Goal: Task Accomplishment & Management: Use online tool/utility

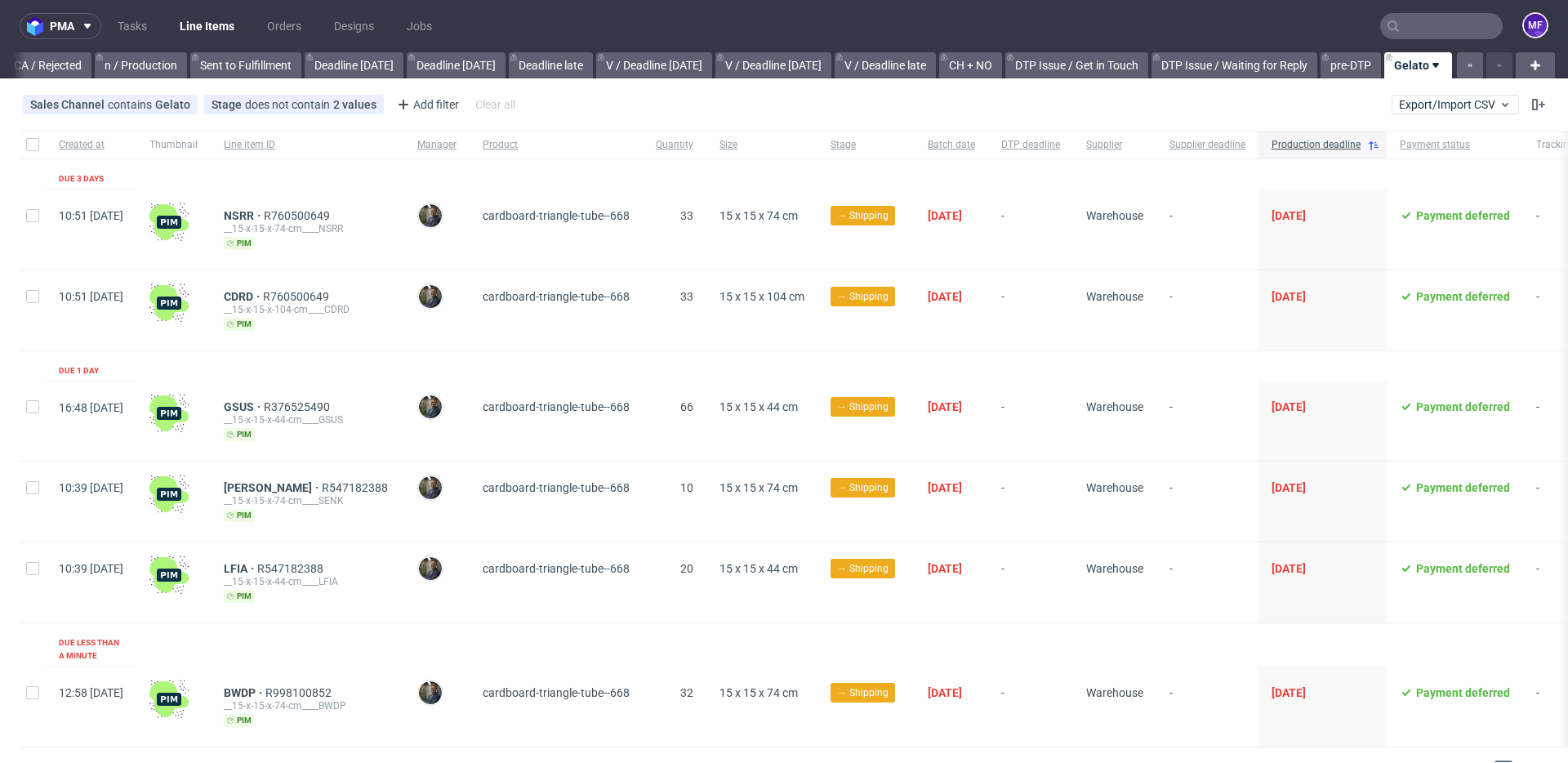
scroll to position [0, 1483]
click at [127, 38] on link "Tasks" at bounding box center [132, 26] width 49 height 26
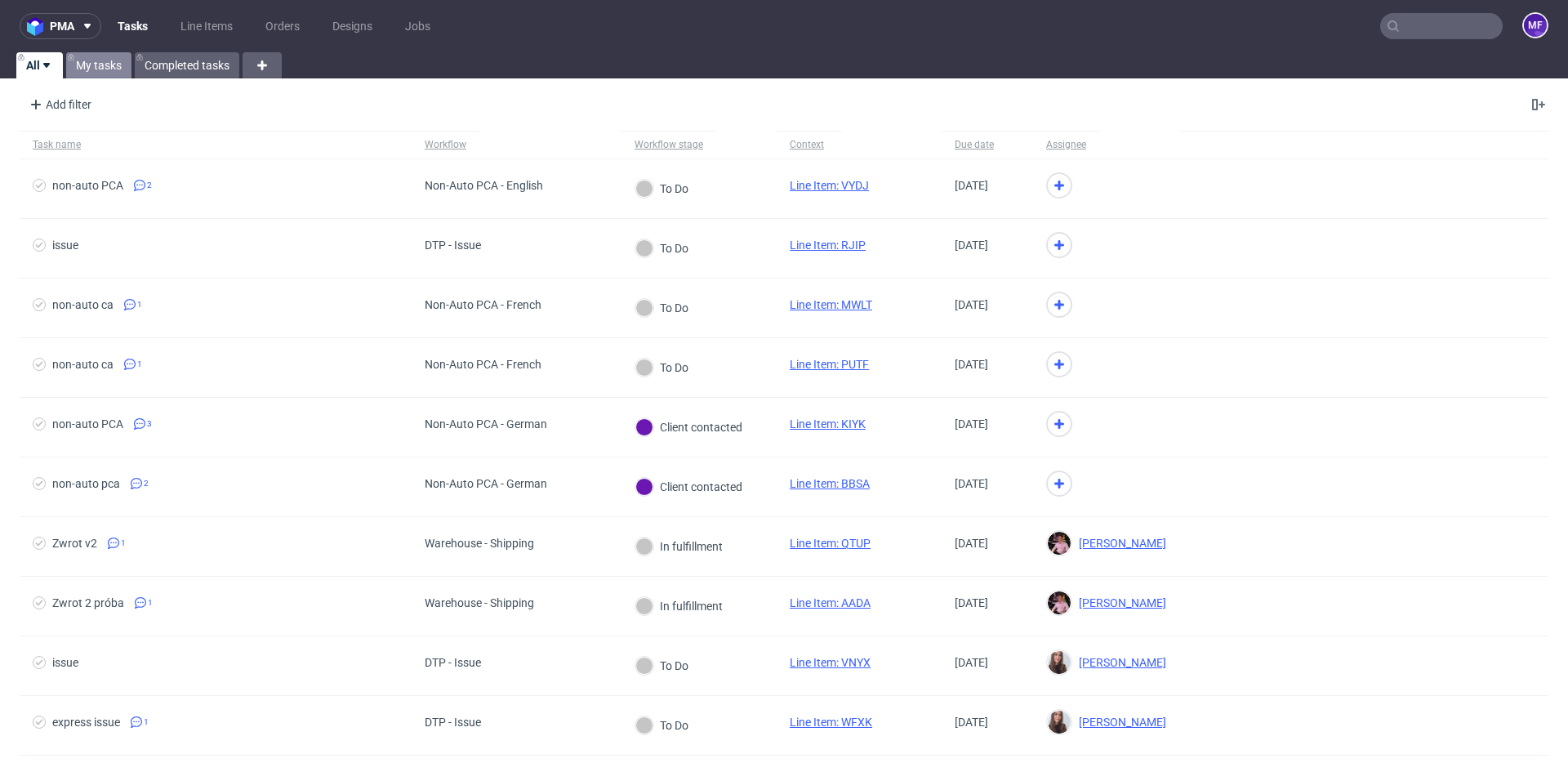
click at [117, 70] on link "My tasks" at bounding box center [99, 65] width 65 height 26
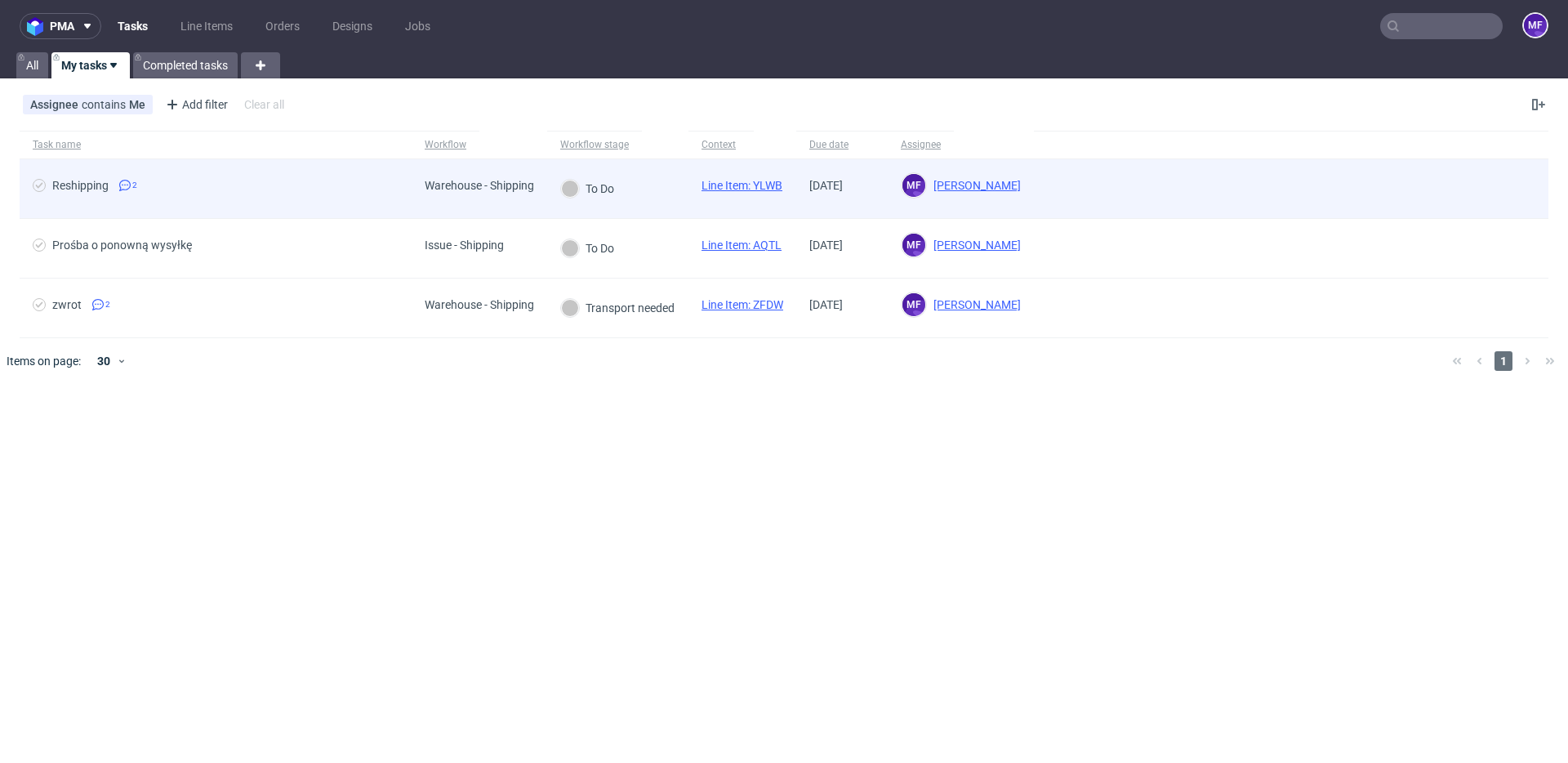
click at [191, 189] on span "Reshipping 2" at bounding box center [216, 188] width 366 height 20
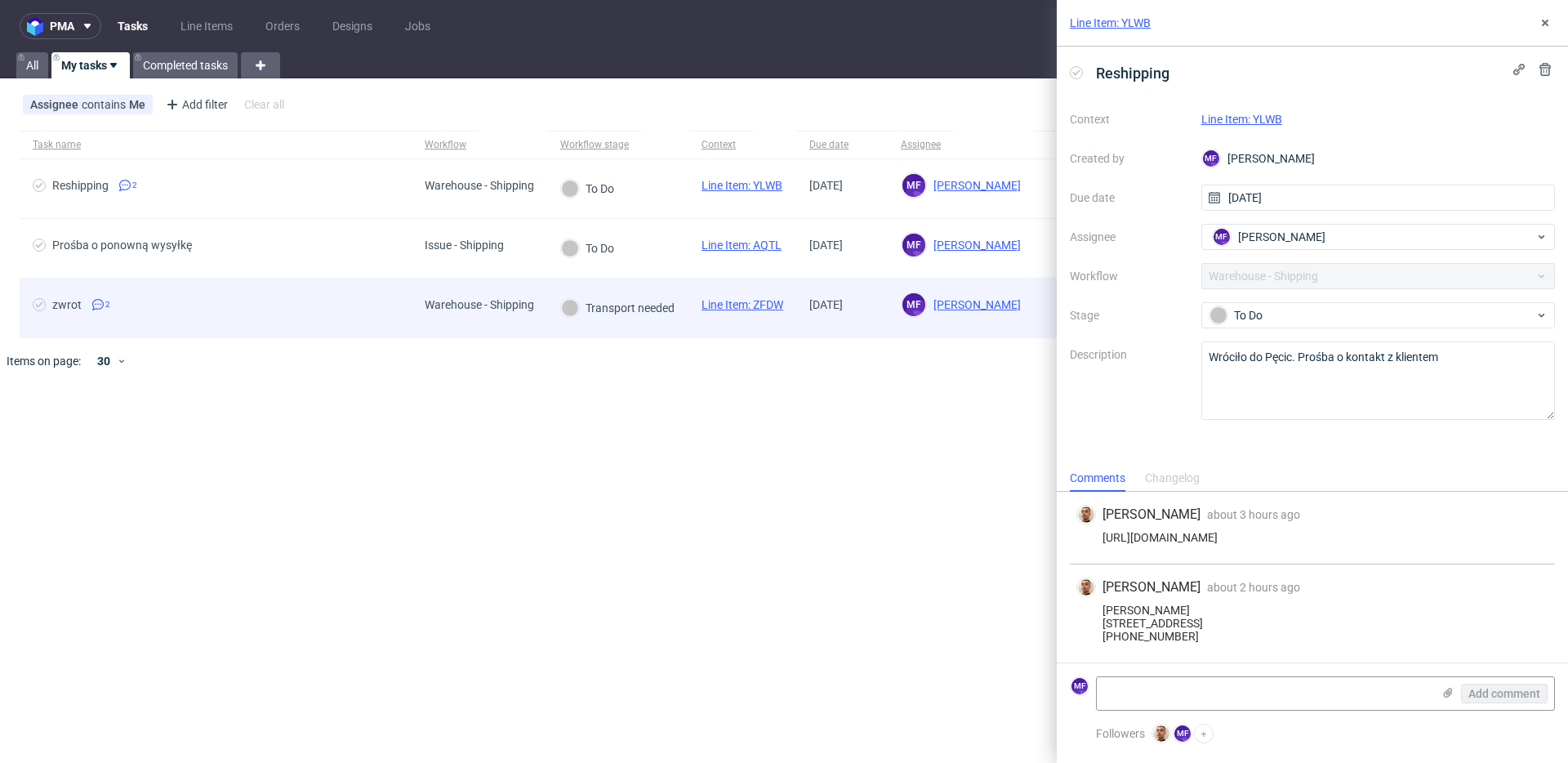
click at [181, 309] on span "zwrot 2" at bounding box center [216, 307] width 366 height 20
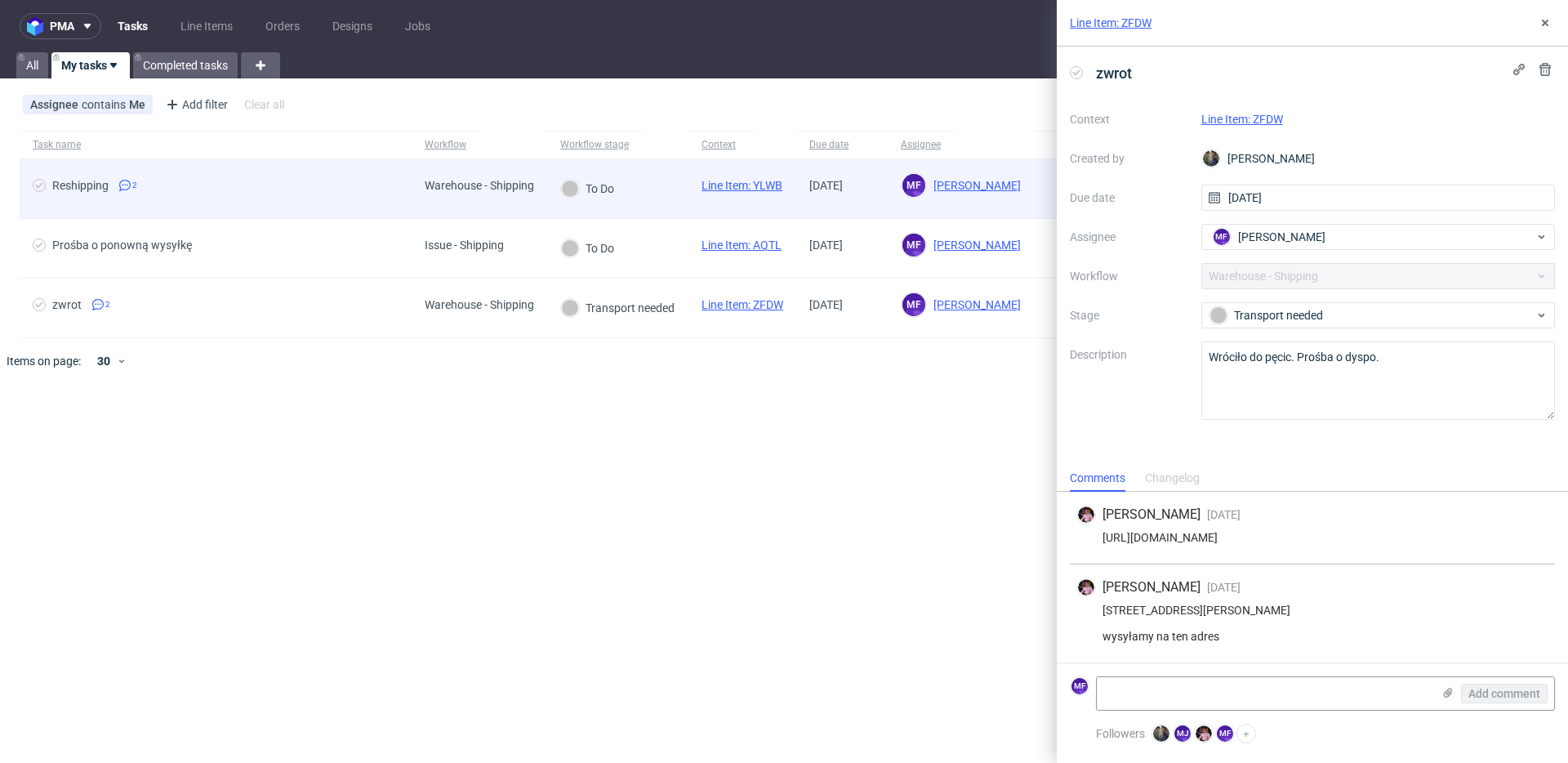
click at [190, 186] on span "Reshipping 2" at bounding box center [216, 188] width 366 height 20
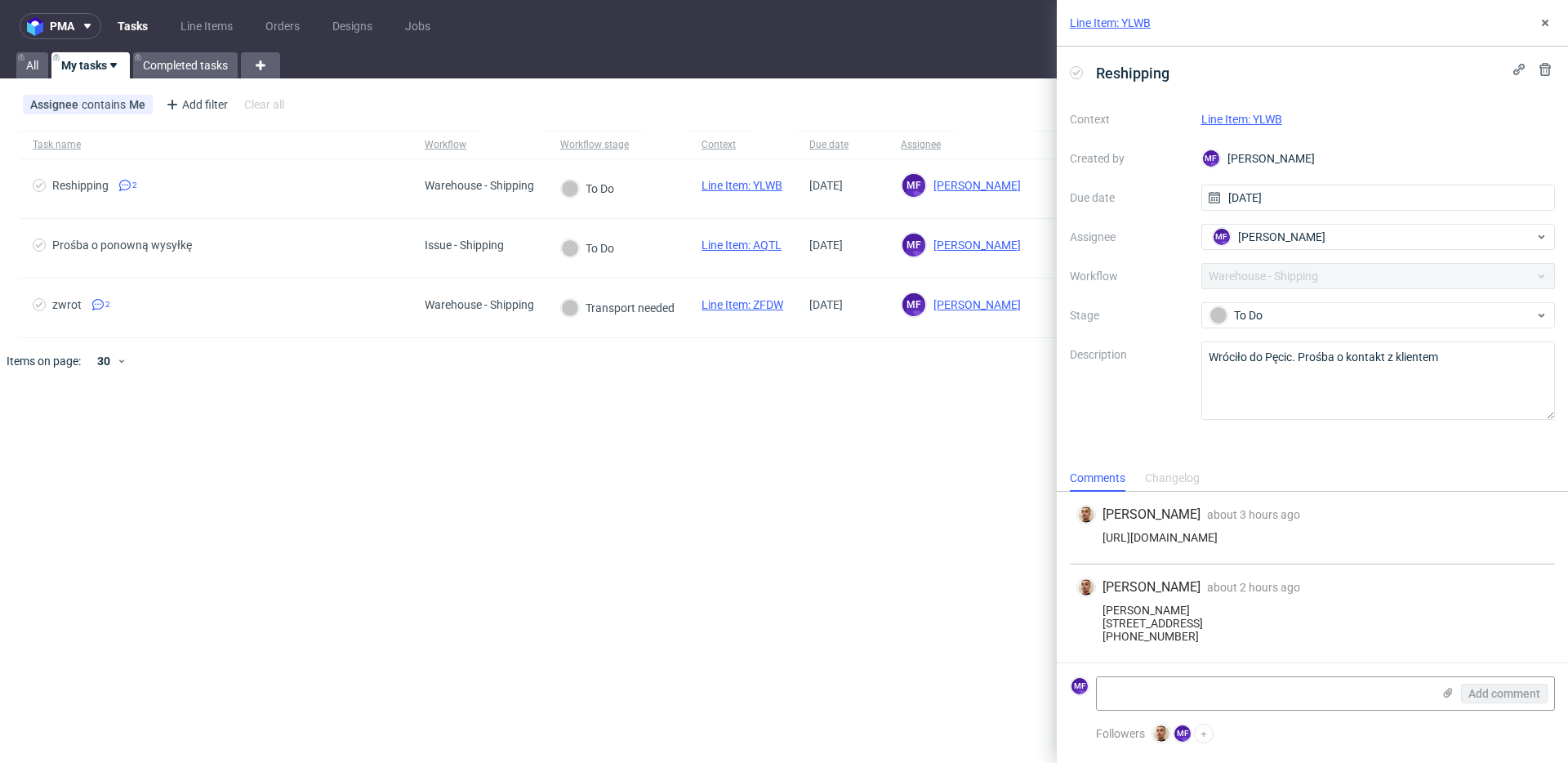
click at [558, 405] on div "pma Tasks Line Items Orders Designs Jobs MF All My tasks Completed tasks Assign…" at bounding box center [784, 381] width 1568 height 763
